Goal: Find contact information: Find phone

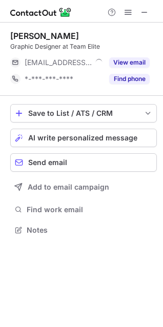
scroll to position [223, 163]
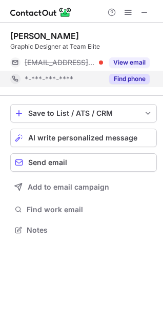
click at [129, 78] on button "Find phone" at bounding box center [129, 79] width 41 height 10
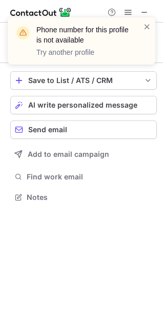
scroll to position [190, 163]
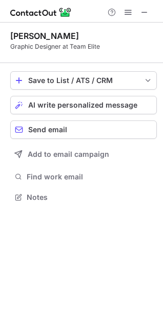
click at [151, 12] on div at bounding box center [128, 12] width 49 height 12
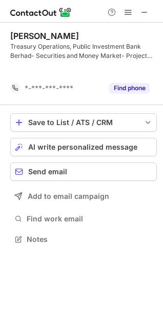
scroll to position [216, 163]
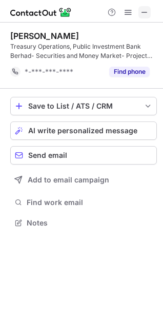
click at [144, 16] on span at bounding box center [145, 12] width 8 height 8
